Goal: Information Seeking & Learning: Learn about a topic

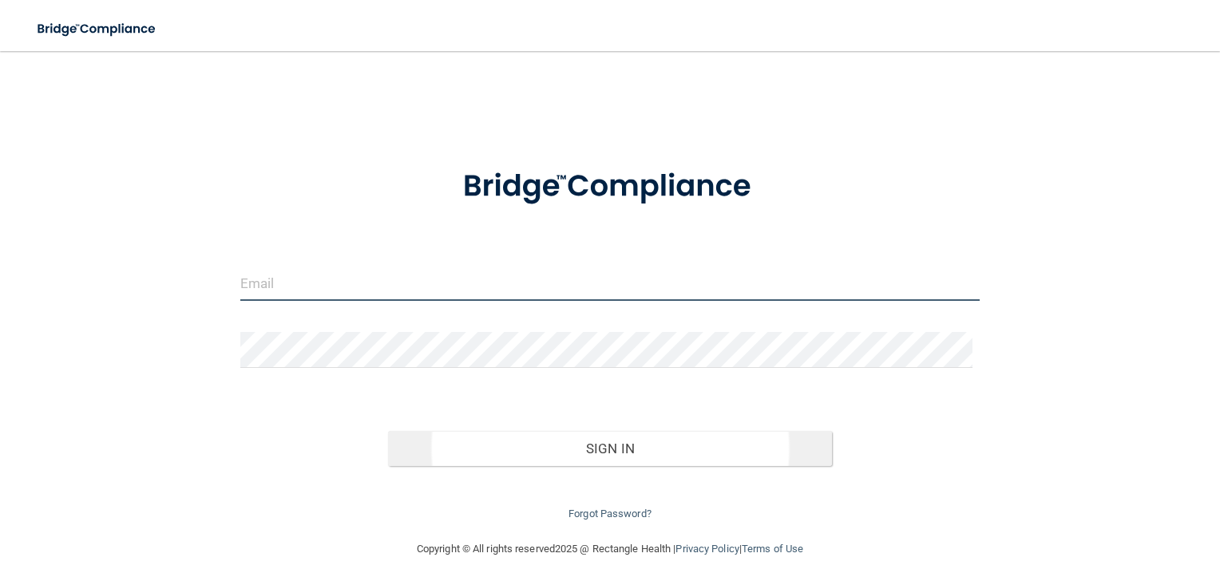
type input "[EMAIL_ADDRESS][DOMAIN_NAME]"
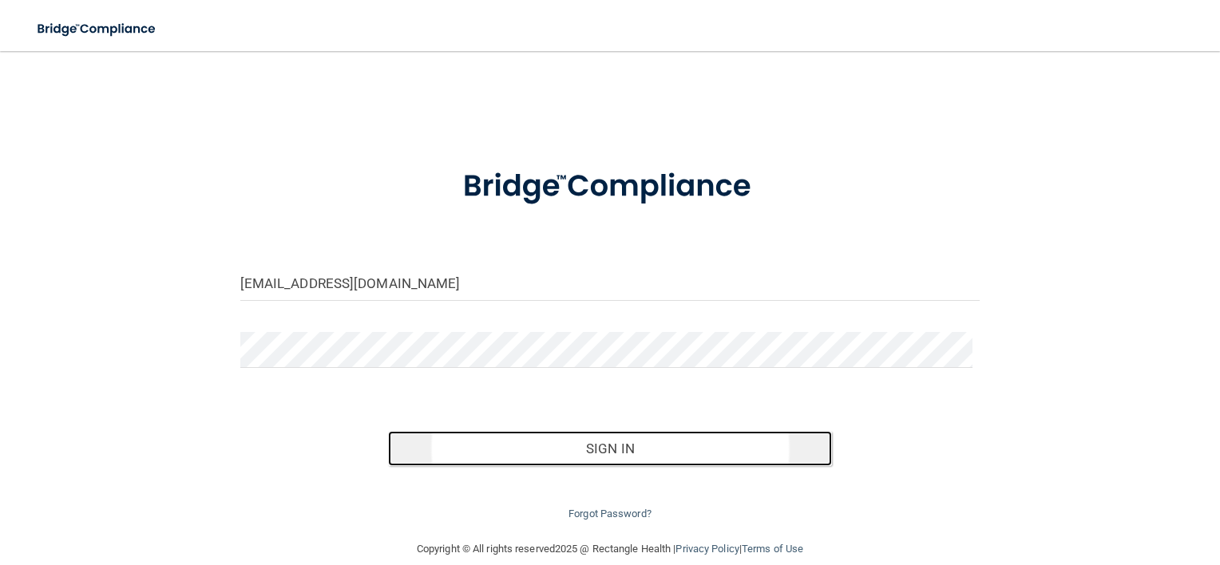
click at [608, 441] on button "Sign In" at bounding box center [610, 448] width 444 height 35
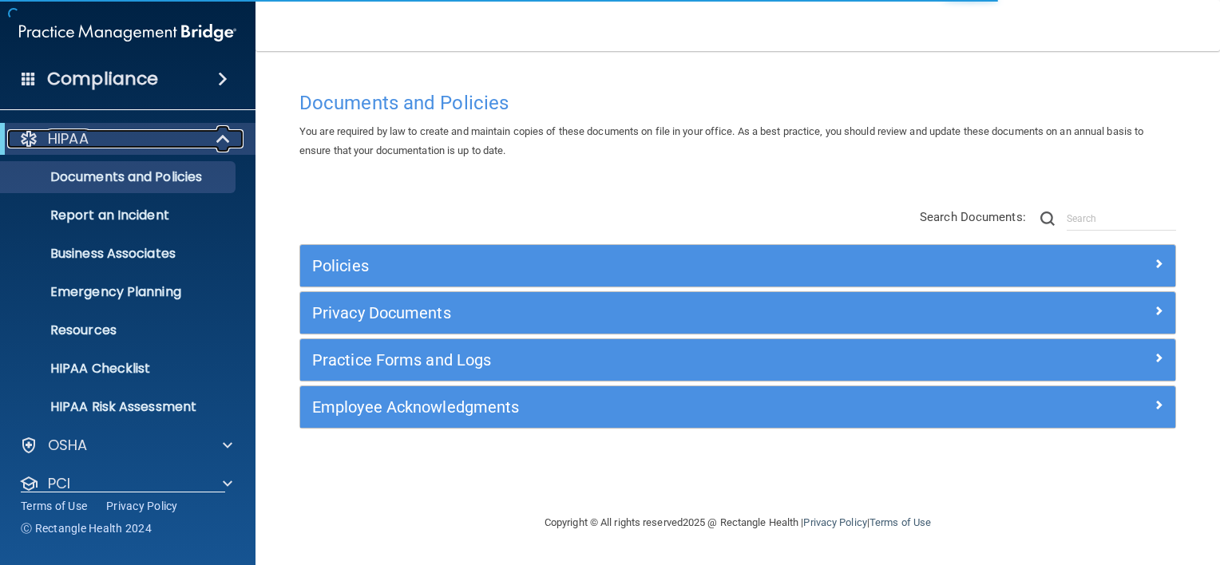
click at [228, 144] on span at bounding box center [225, 138] width 14 height 19
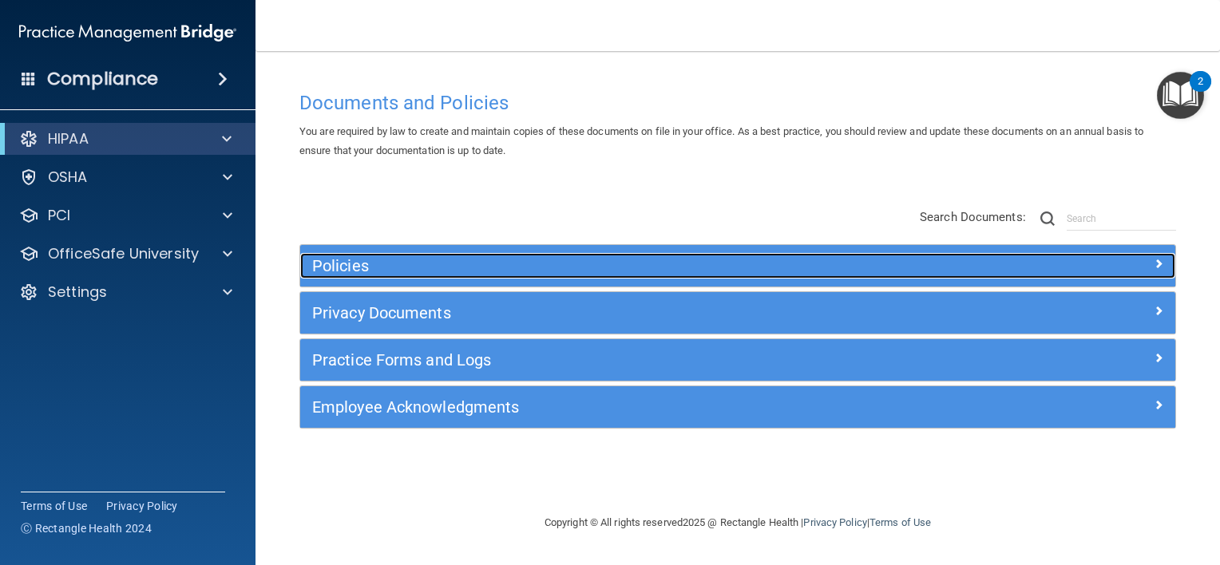
click at [339, 264] on h5 "Policies" at bounding box center [628, 266] width 632 height 18
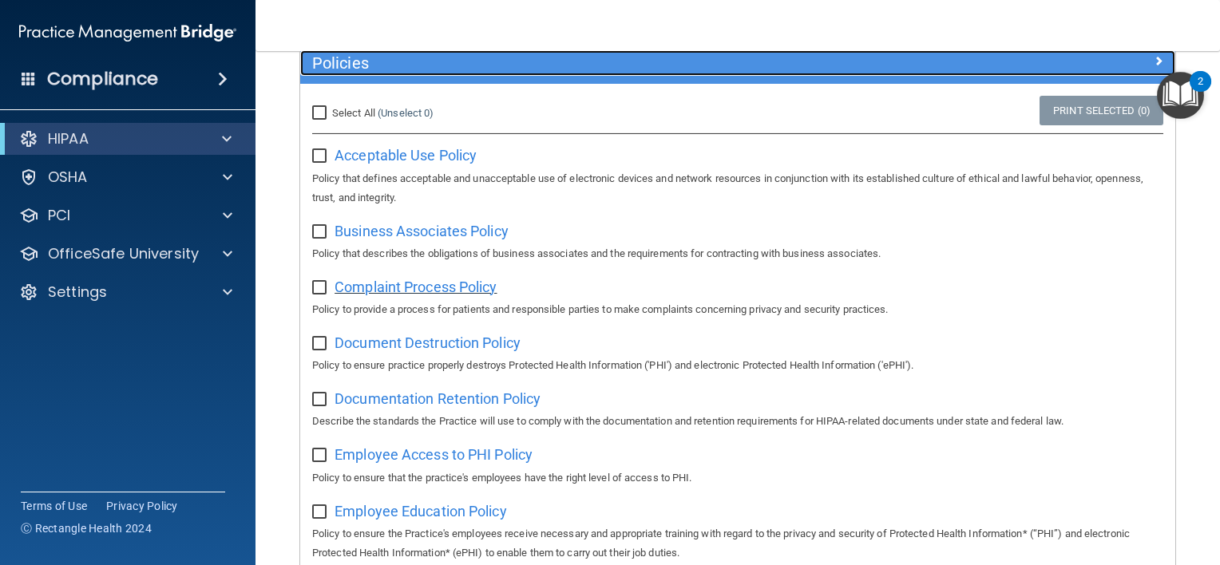
scroll to position [240, 0]
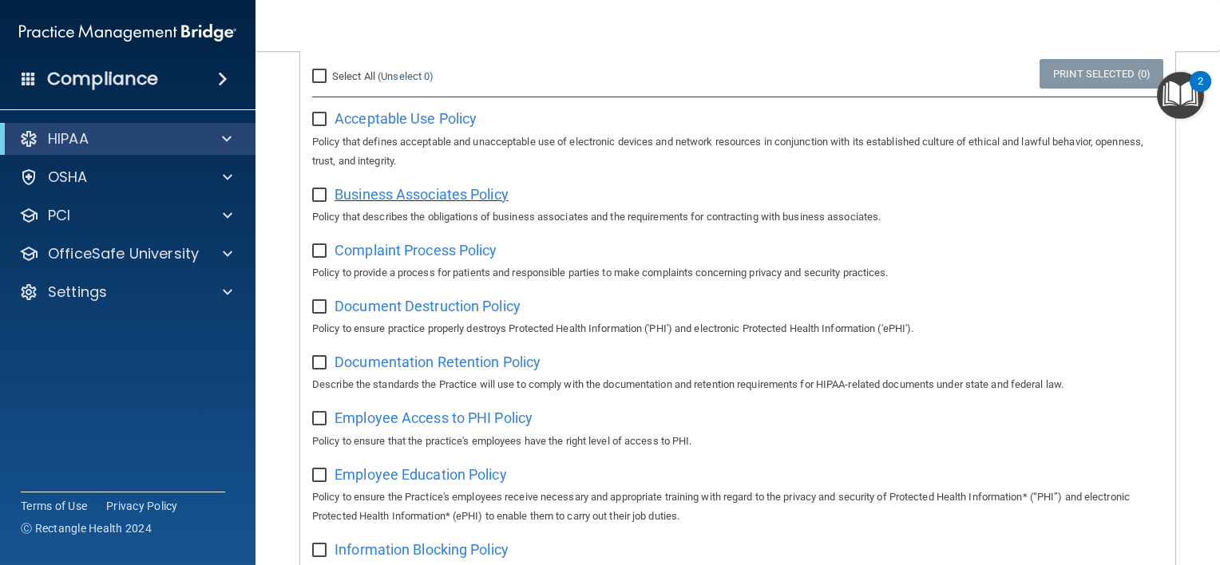
click at [438, 194] on span "Business Associates Policy" at bounding box center [422, 194] width 174 height 17
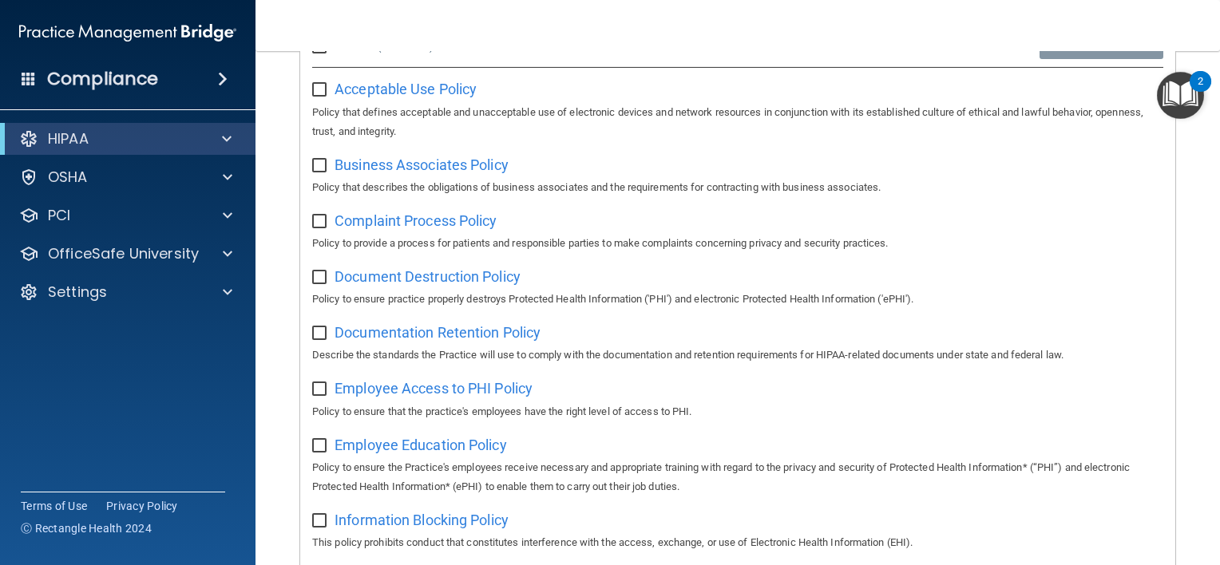
scroll to position [319, 0]
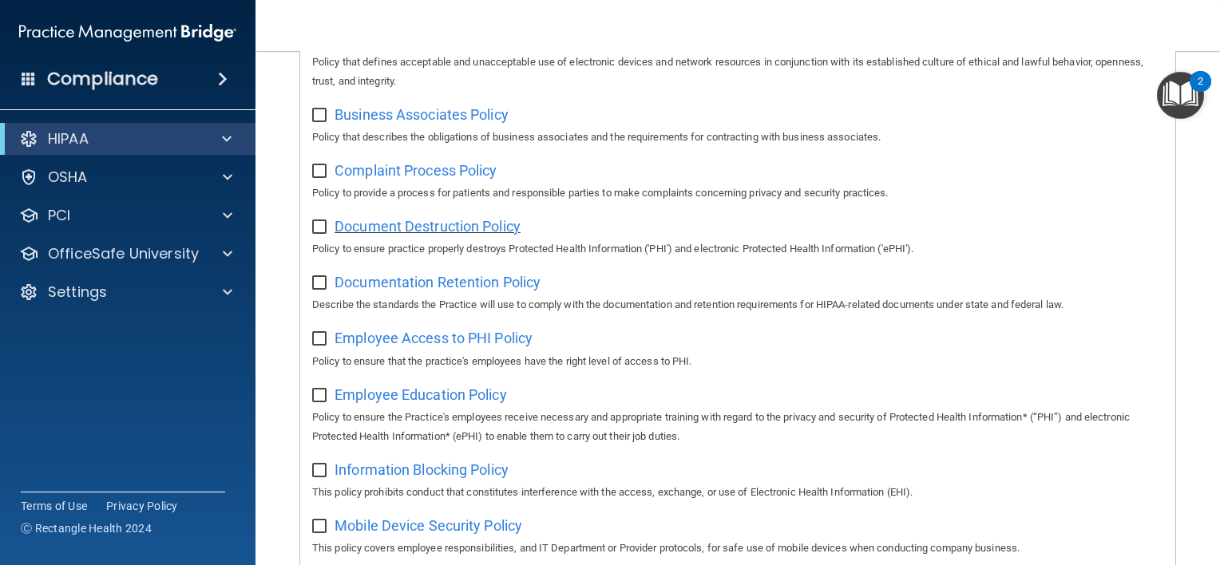
click at [357, 227] on span "Document Destruction Policy" at bounding box center [428, 226] width 186 height 17
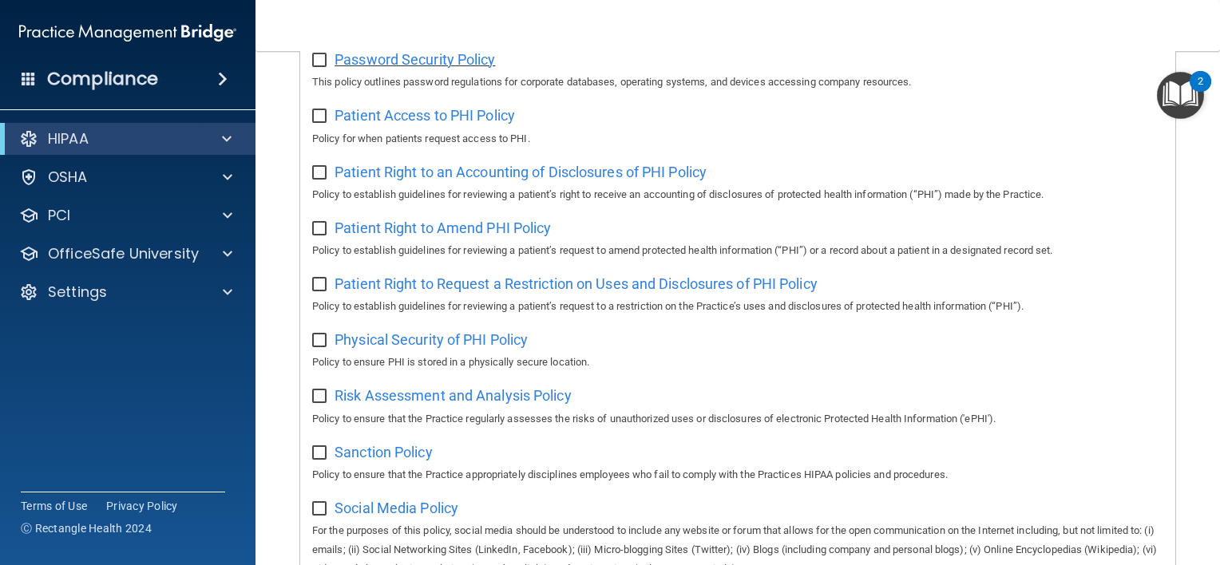
scroll to position [878, 0]
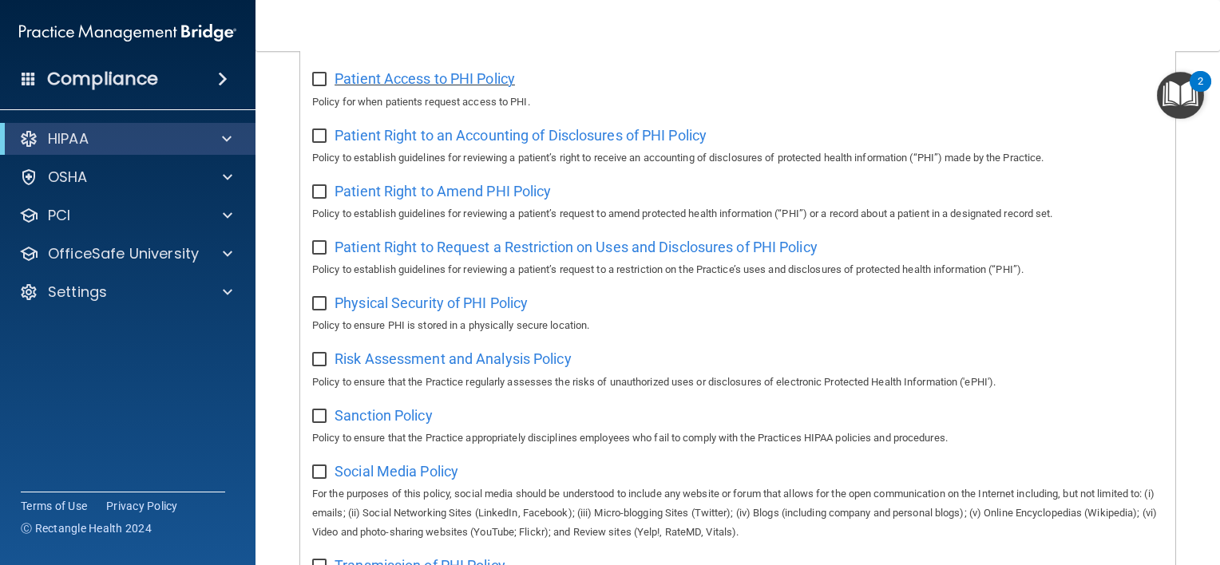
click at [381, 81] on span "Patient Access to PHI Policy" at bounding box center [425, 78] width 180 height 17
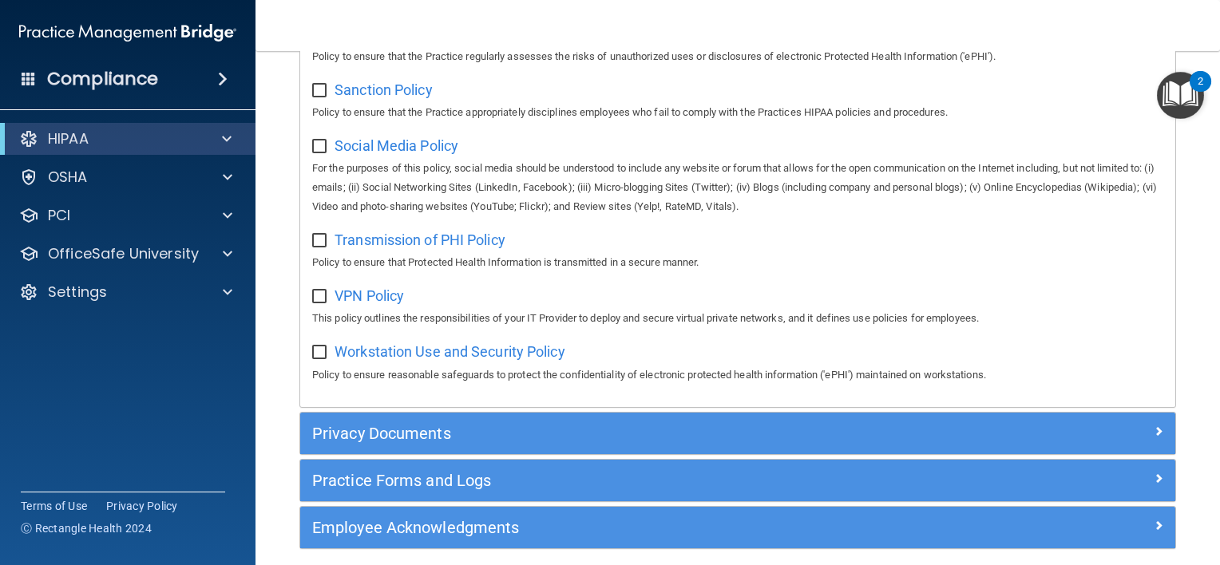
scroll to position [1278, 0]
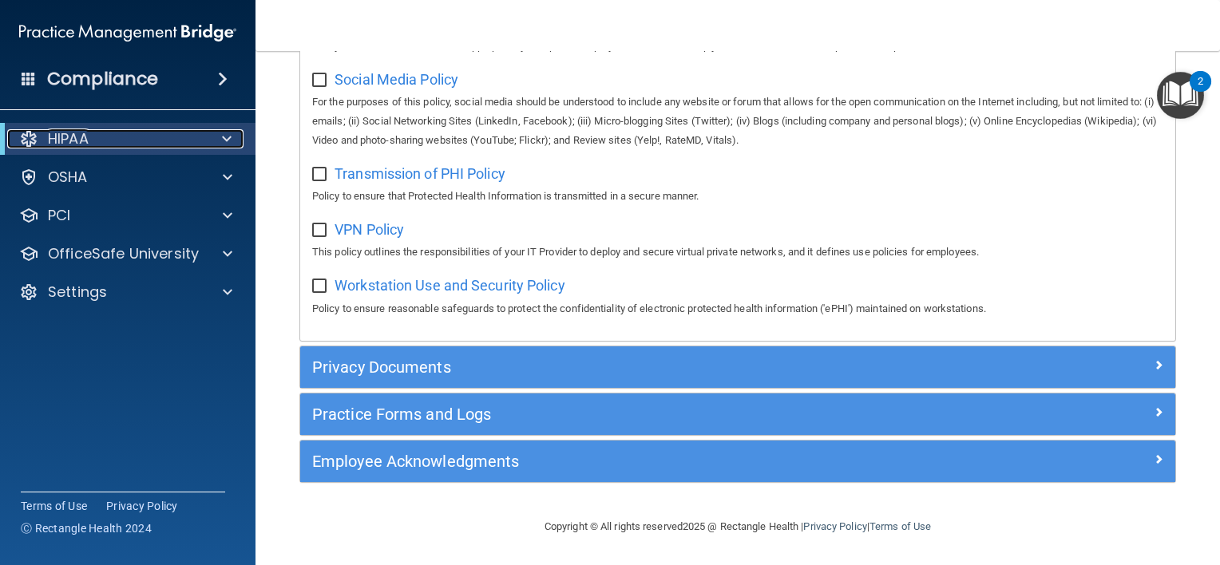
click at [230, 134] on span at bounding box center [227, 138] width 10 height 19
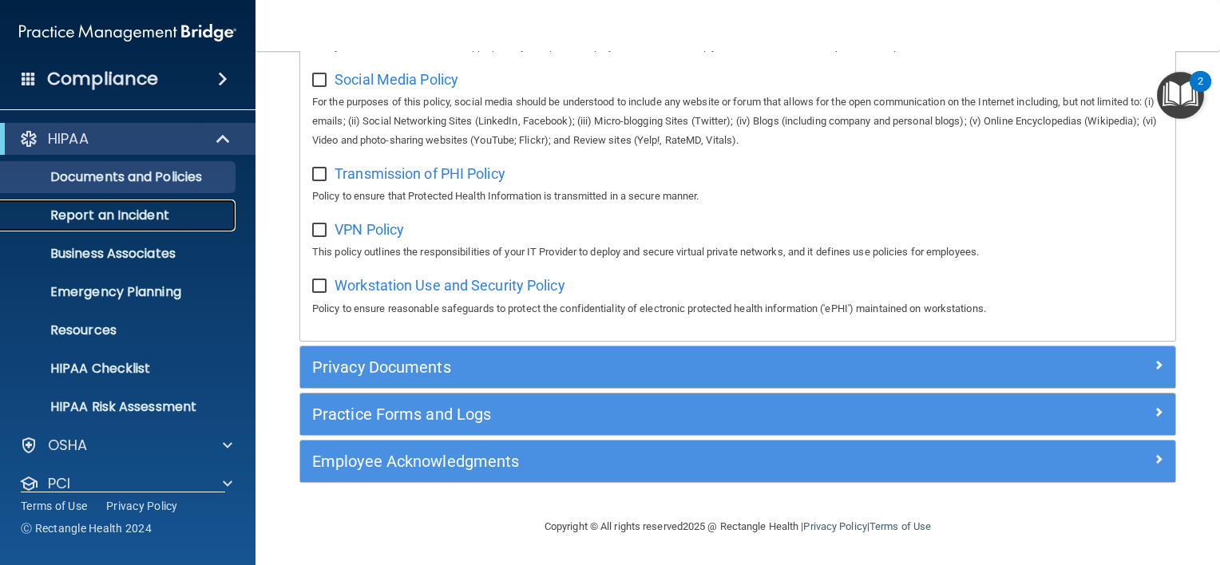
click at [129, 212] on p "Report an Incident" at bounding box center [119, 216] width 218 height 16
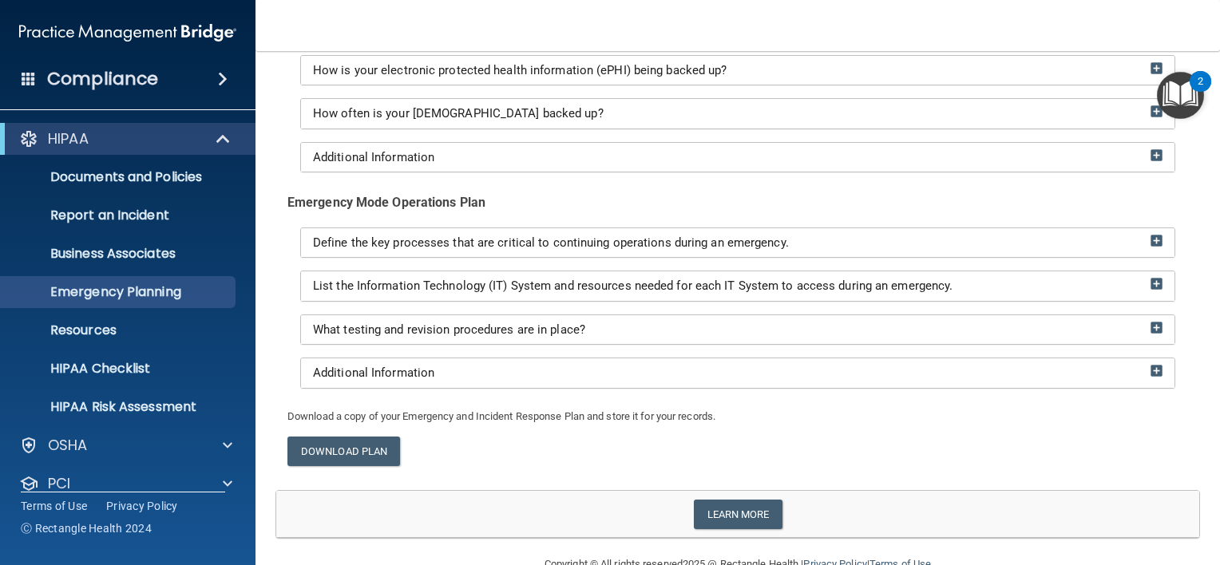
scroll to position [409, 0]
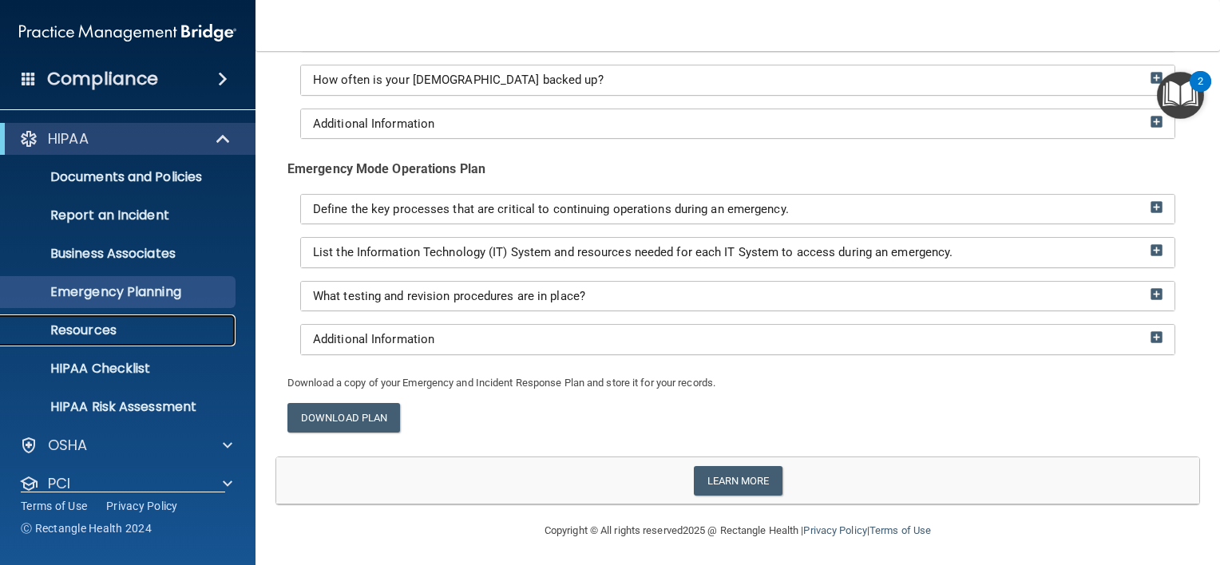
click at [109, 323] on p "Resources" at bounding box center [119, 331] width 218 height 16
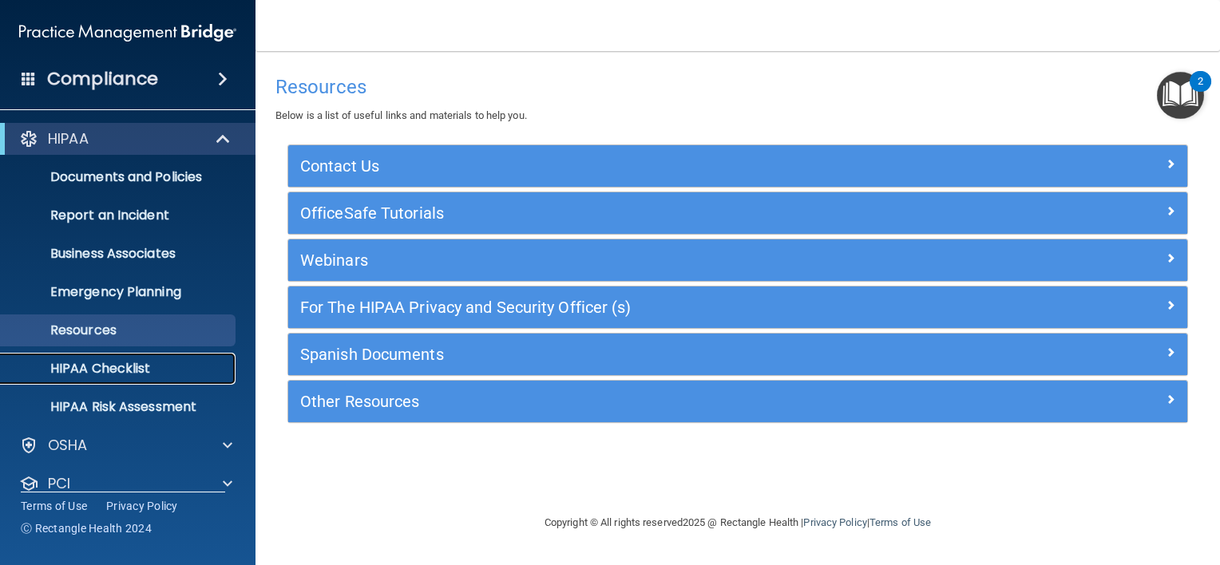
click at [150, 364] on p "HIPAA Checklist" at bounding box center [119, 369] width 218 height 16
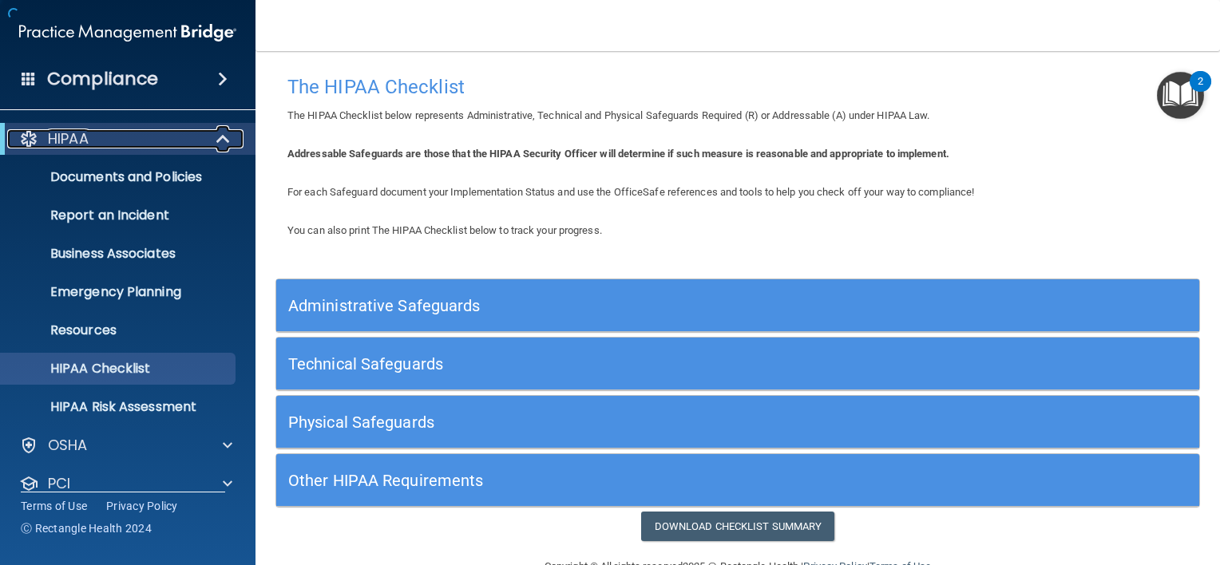
click at [218, 135] on span at bounding box center [225, 138] width 14 height 19
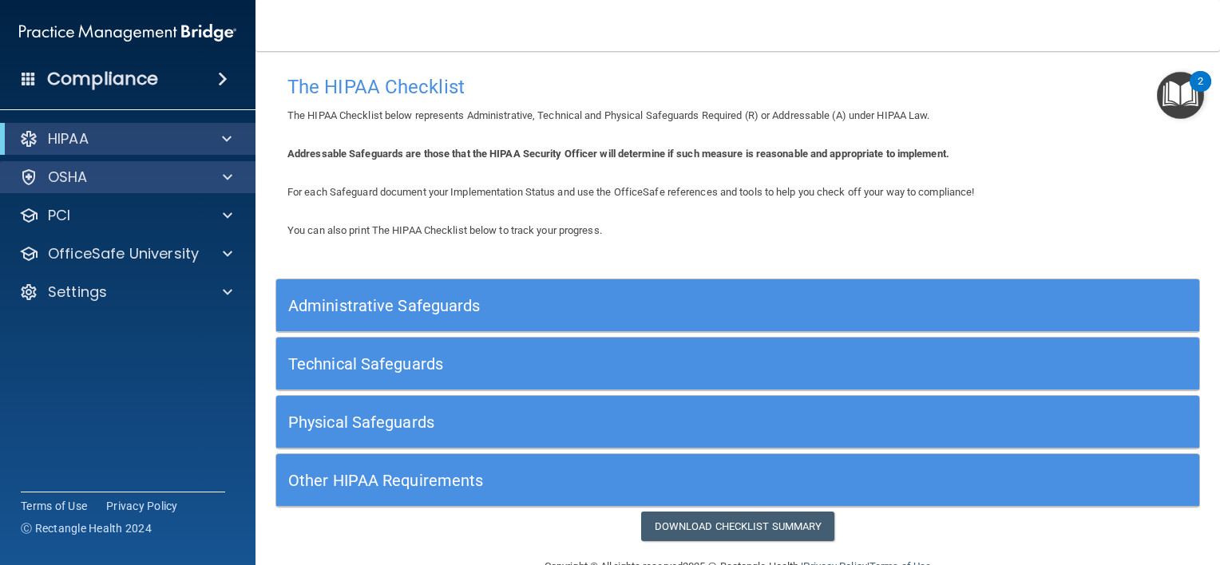
click at [166, 161] on div "OSHA" at bounding box center [128, 177] width 256 height 32
click at [171, 175] on div "OSHA" at bounding box center [106, 177] width 198 height 19
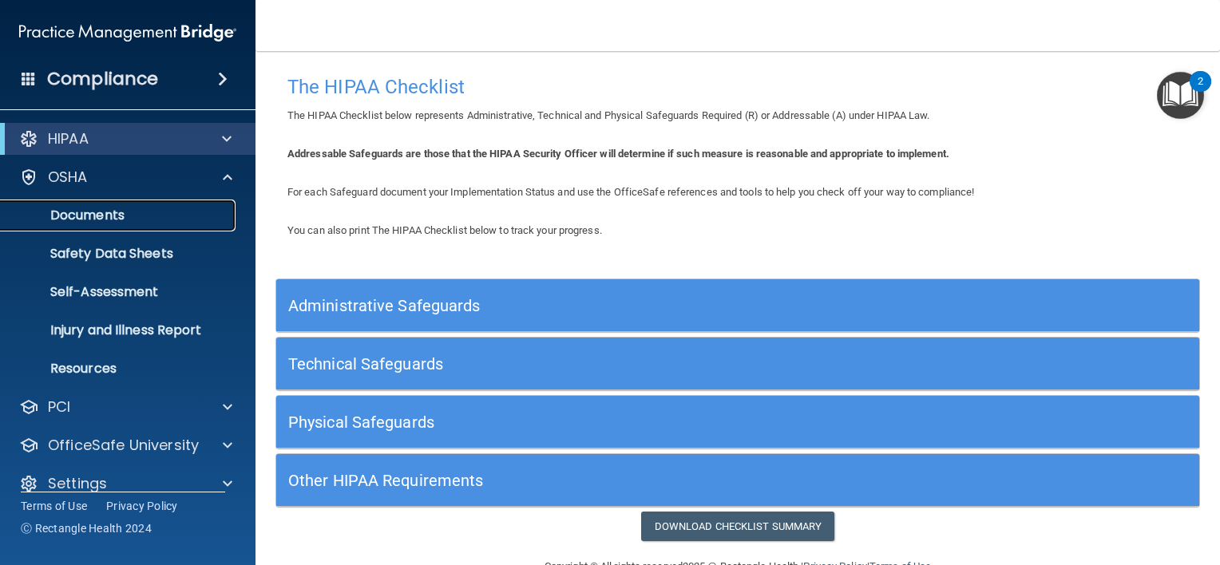
click at [89, 212] on p "Documents" at bounding box center [119, 216] width 218 height 16
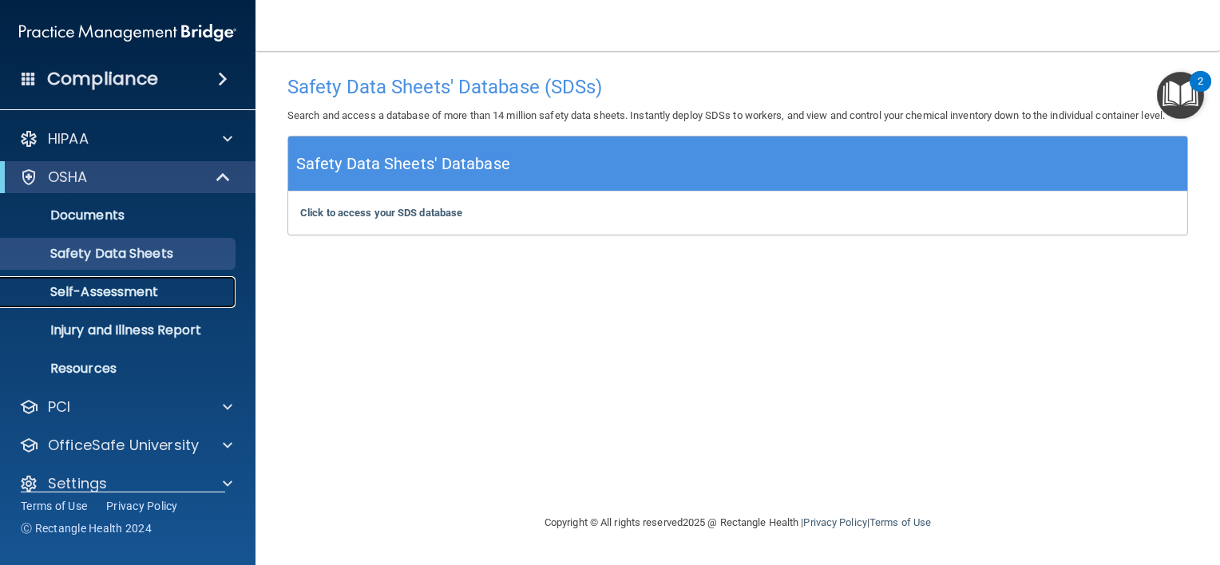
click at [105, 294] on p "Self-Assessment" at bounding box center [119, 292] width 218 height 16
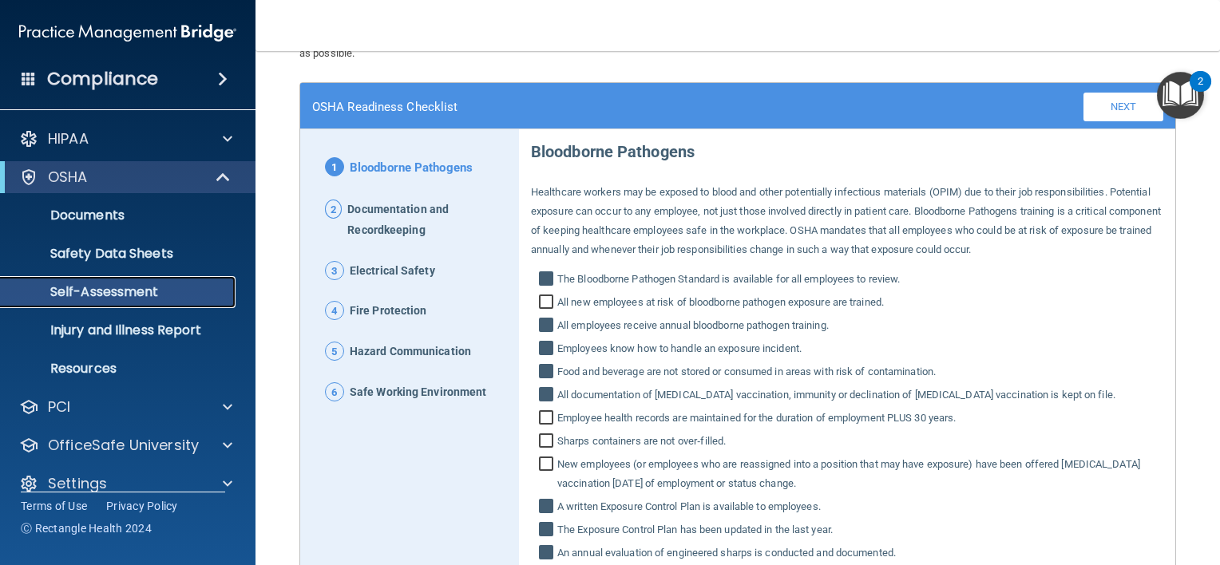
scroll to position [161, 0]
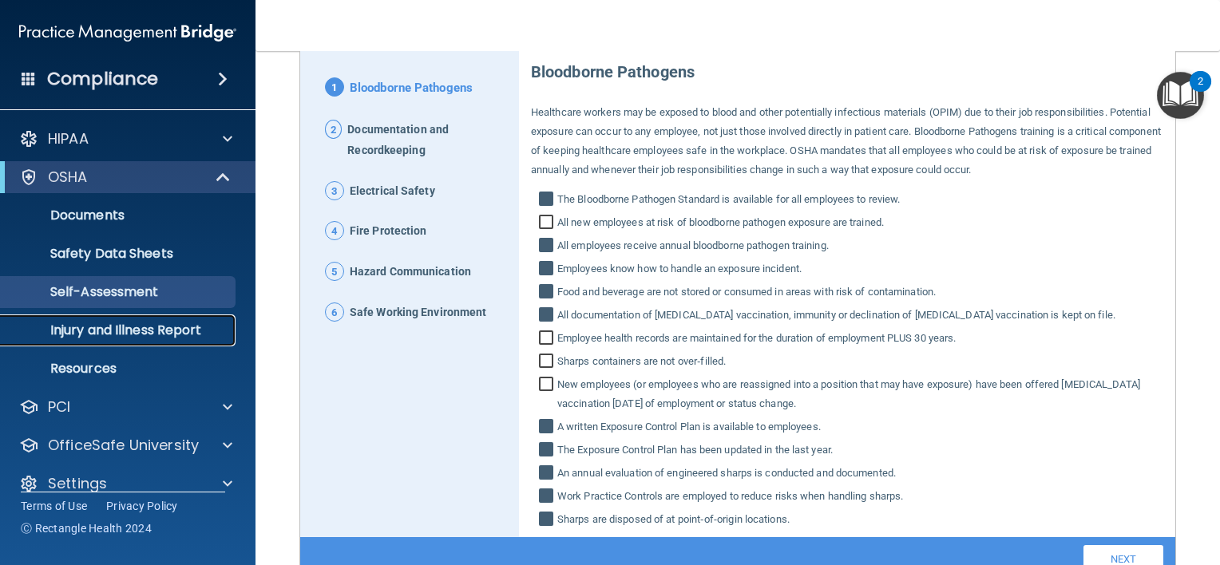
click at [150, 332] on p "Injury and Illness Report" at bounding box center [119, 331] width 218 height 16
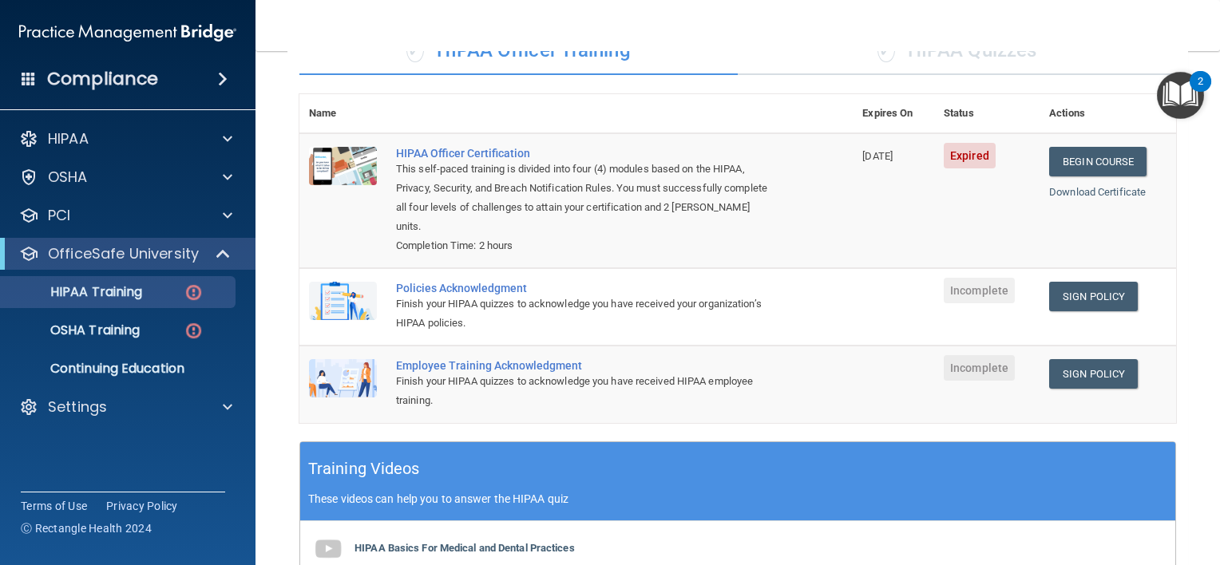
scroll to position [120, 0]
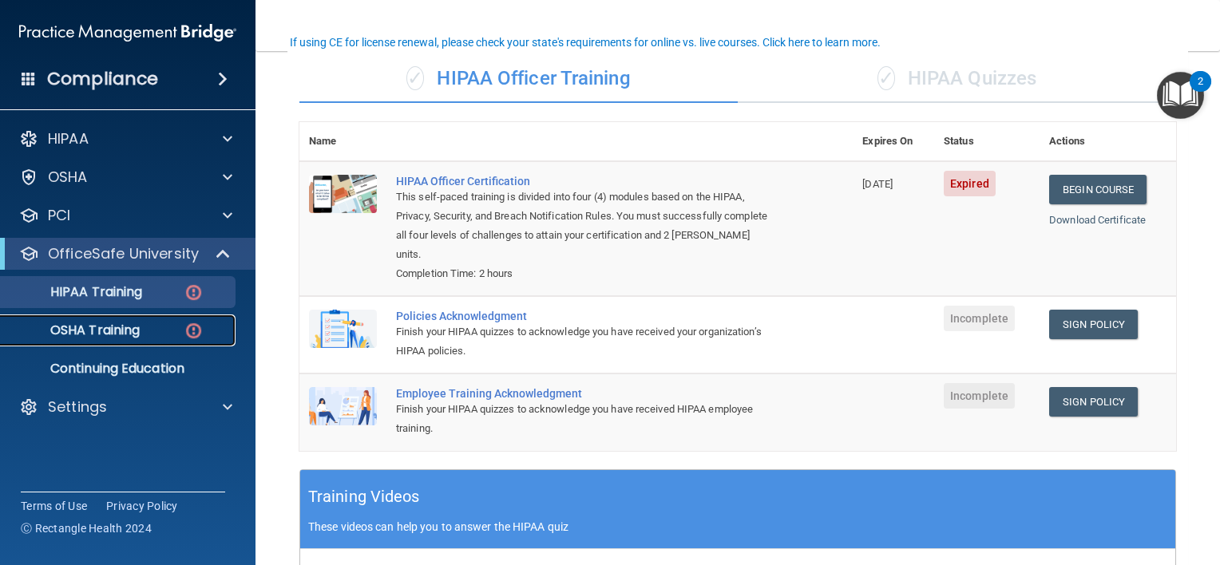
click at [99, 332] on p "OSHA Training" at bounding box center [74, 331] width 129 height 16
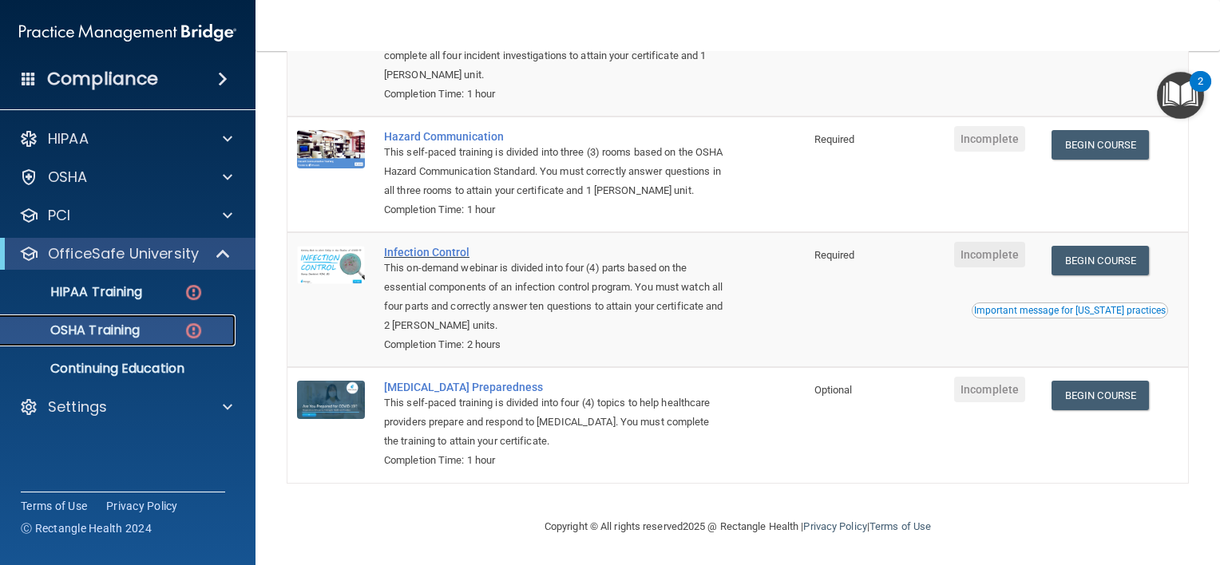
scroll to position [264, 0]
click at [143, 369] on p "Continuing Education" at bounding box center [119, 369] width 218 height 16
